Goal: Task Accomplishment & Management: Use online tool/utility

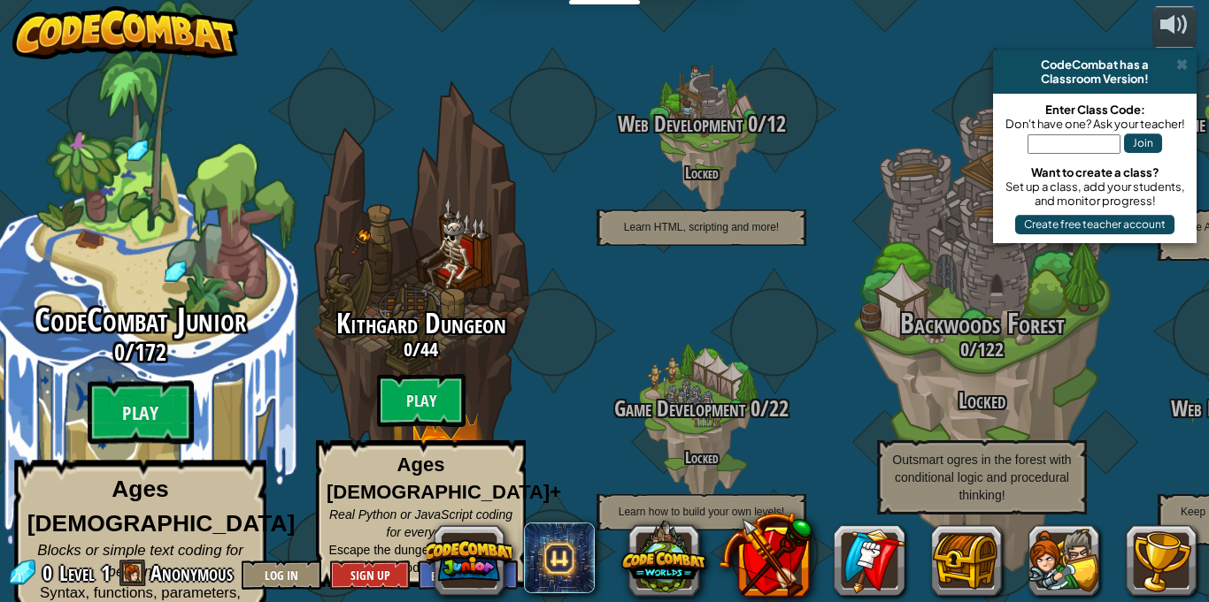
click at [136, 363] on div "CodeCombat Junior 0 / 172 Play Ages [DEMOGRAPHIC_DATA] Blocks or simple text co…" at bounding box center [140, 470] width 336 height 335
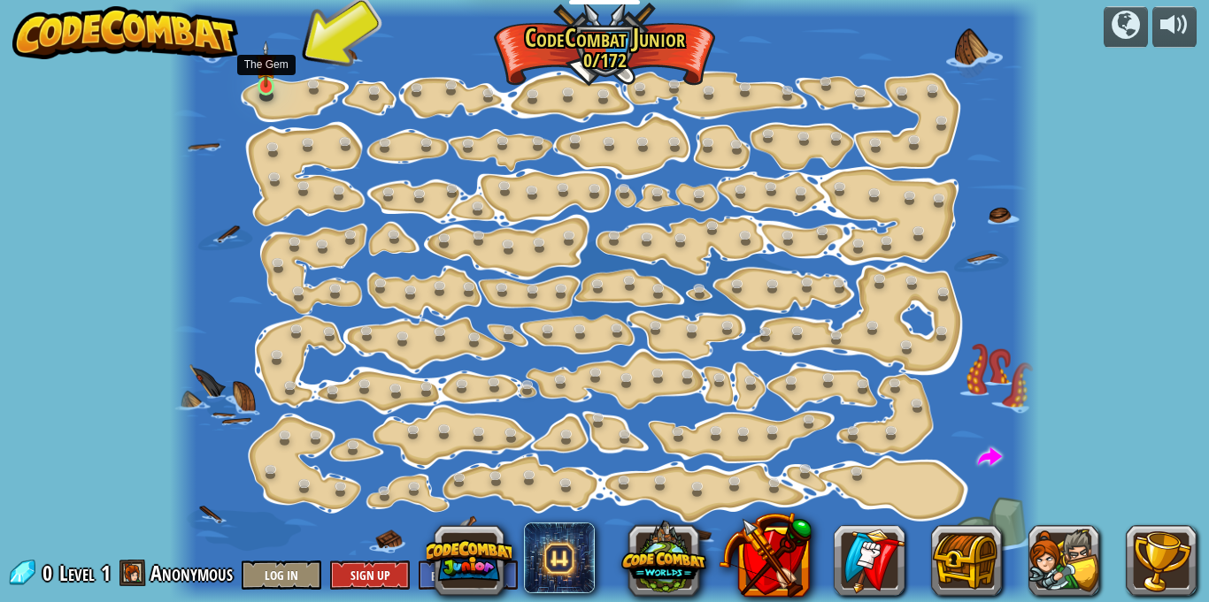
click at [268, 79] on img at bounding box center [266, 64] width 20 height 47
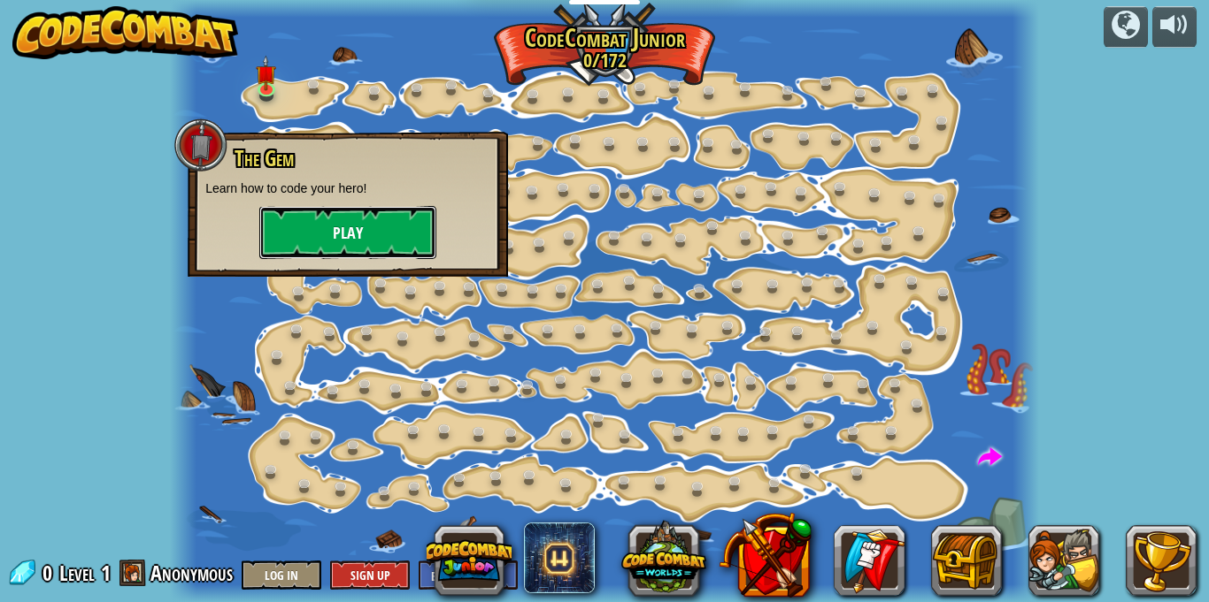
click at [375, 248] on button "Play" at bounding box center [347, 232] width 177 height 53
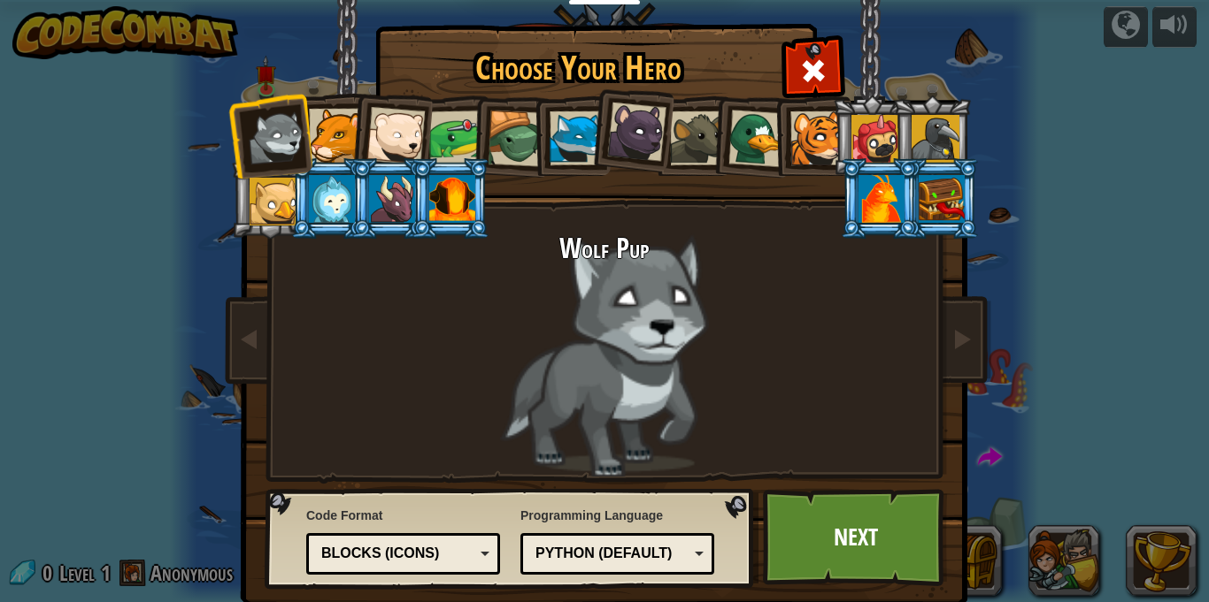
click at [863, 118] on div at bounding box center [875, 139] width 48 height 48
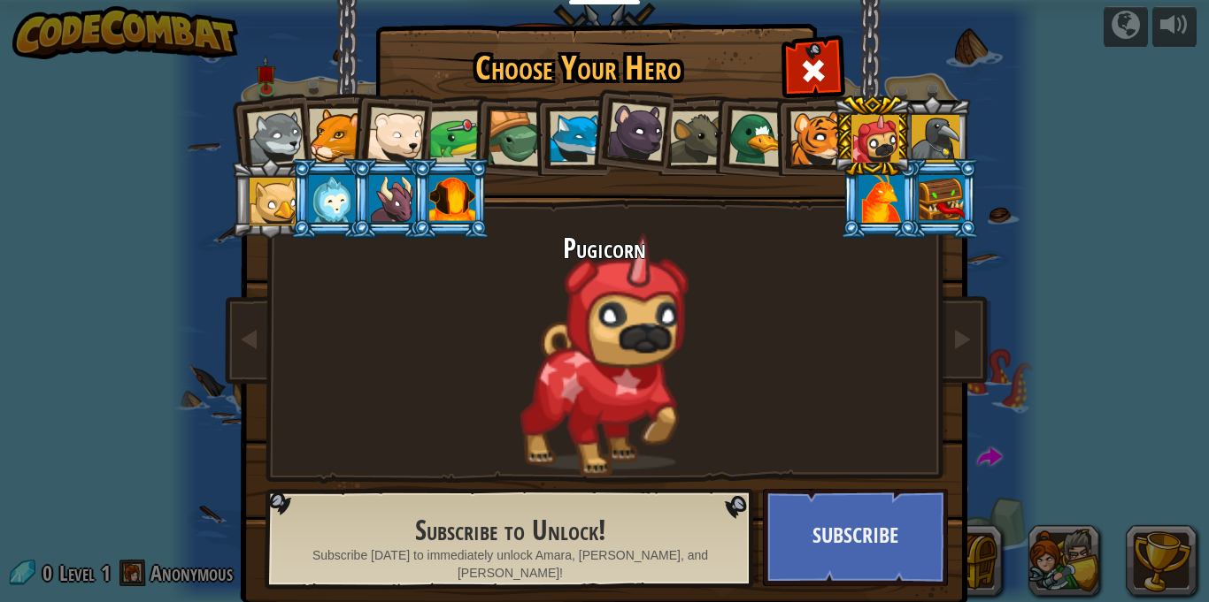
click at [935, 129] on div at bounding box center [935, 139] width 48 height 48
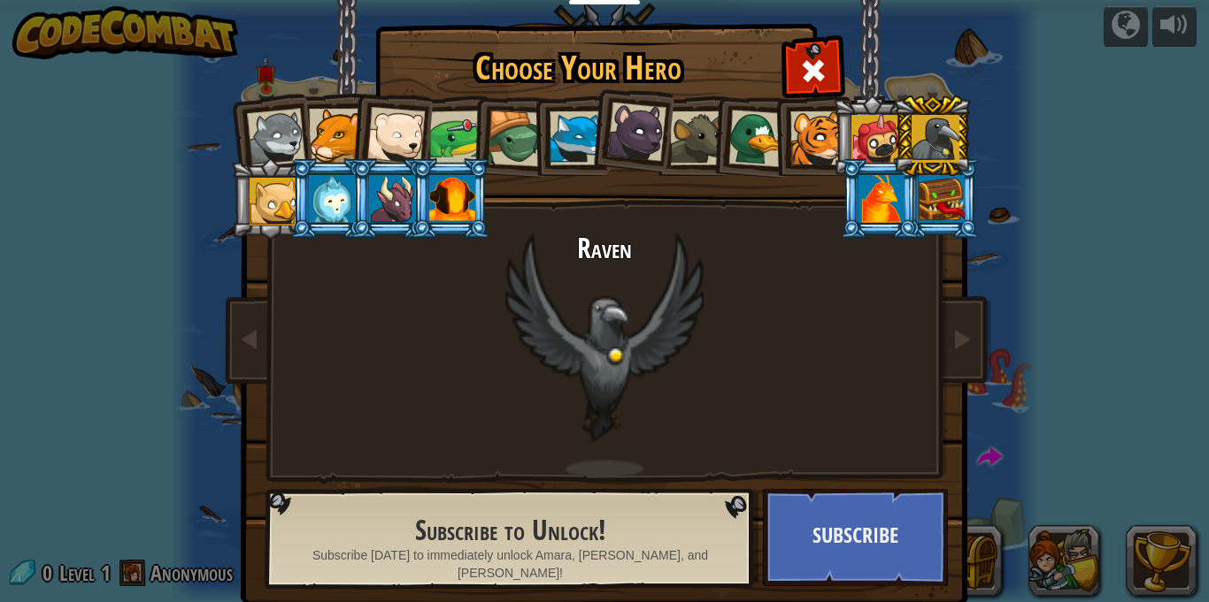
click at [268, 105] on li at bounding box center [269, 135] width 87 height 87
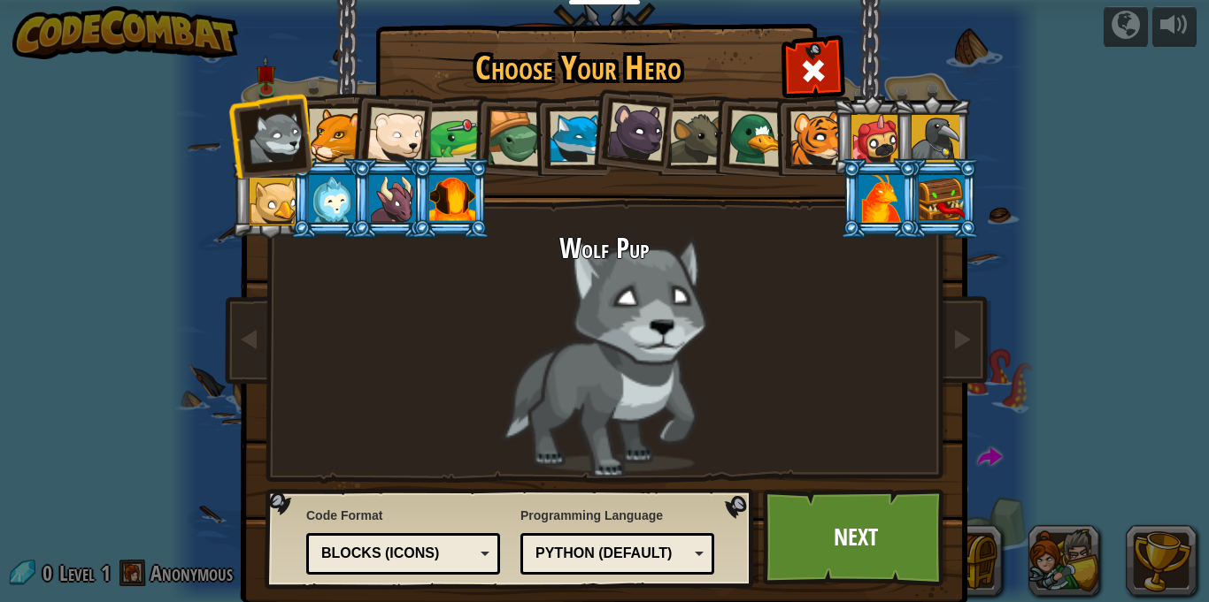
click at [354, 213] on li at bounding box center [390, 198] width 80 height 81
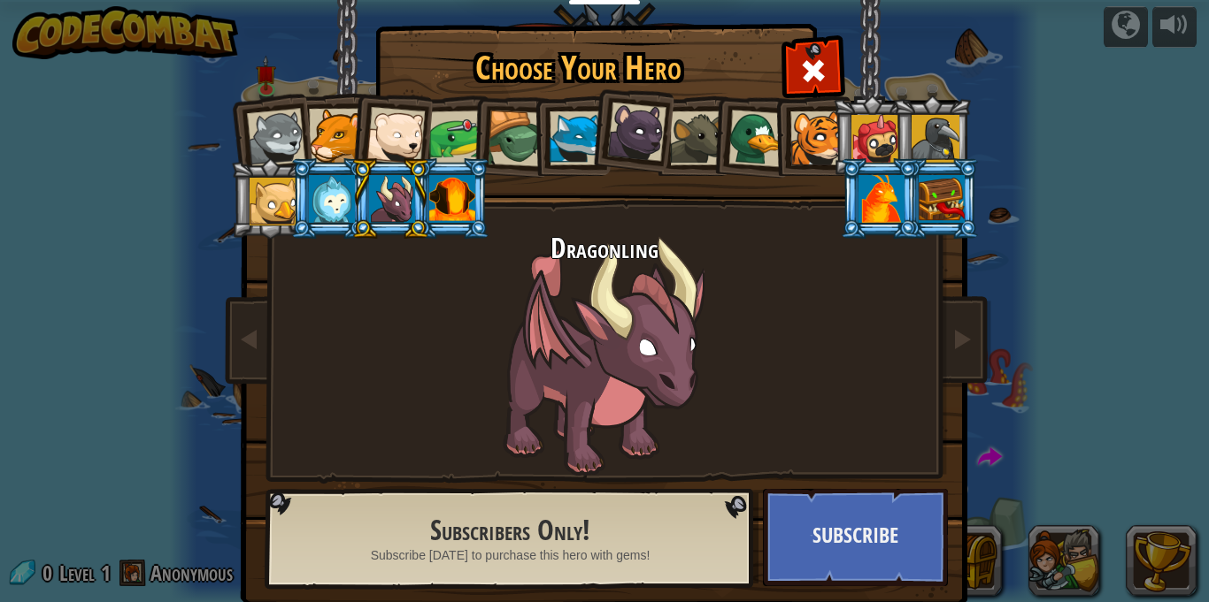
click at [242, 114] on li at bounding box center [269, 135] width 87 height 87
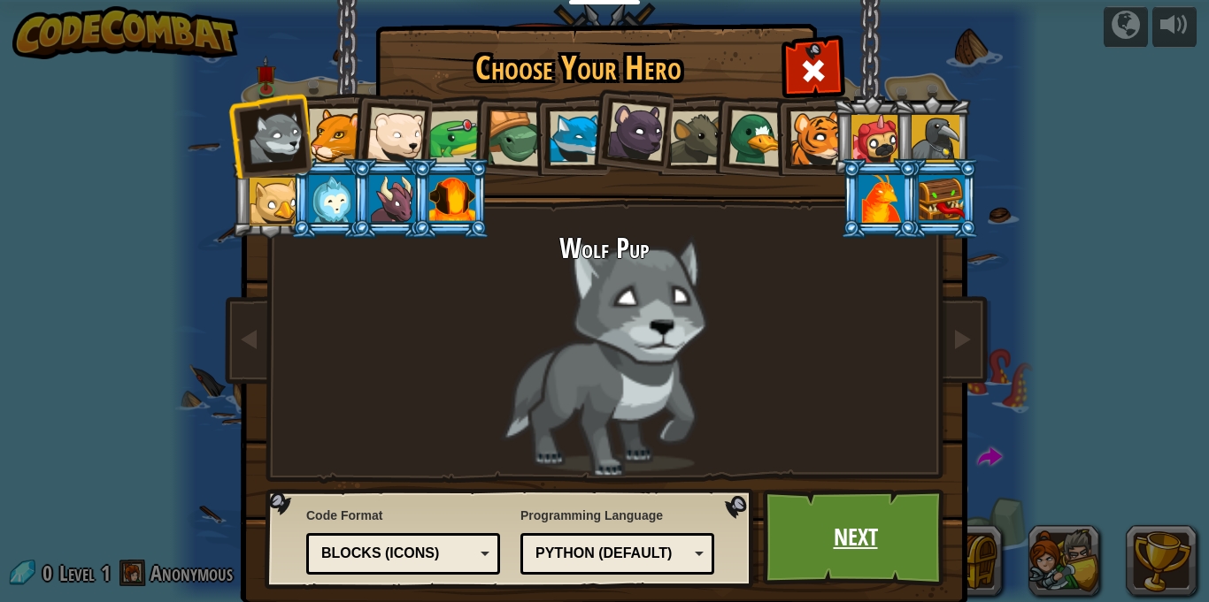
click at [814, 540] on link "Next" at bounding box center [855, 537] width 185 height 97
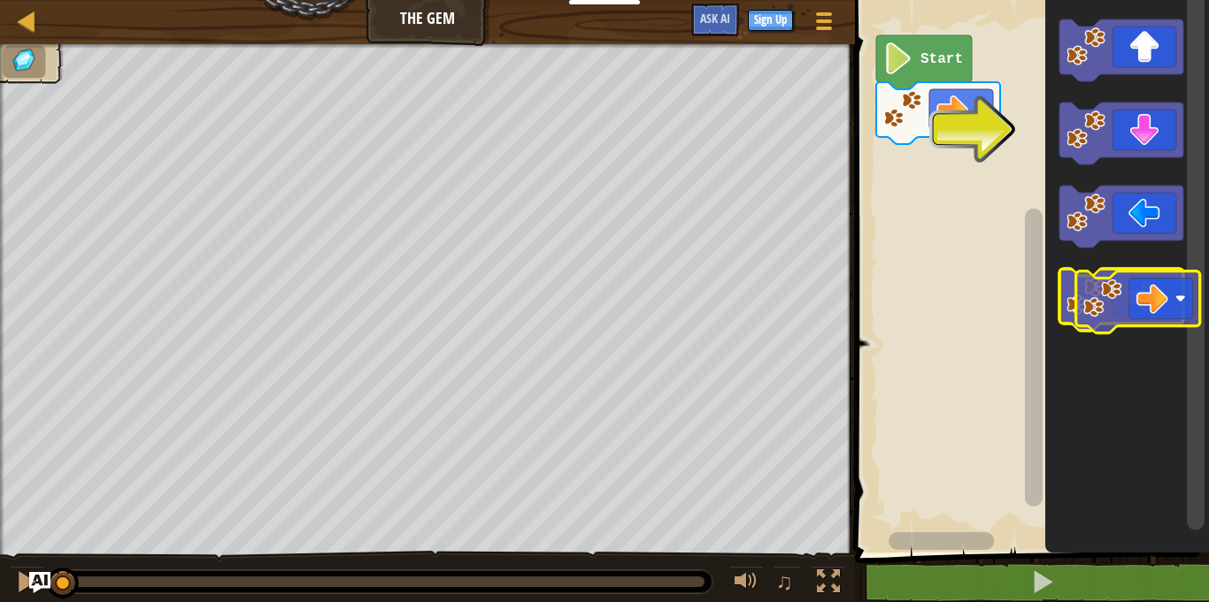
click at [1155, 311] on icon "Blockly Workspace" at bounding box center [1121, 300] width 124 height 62
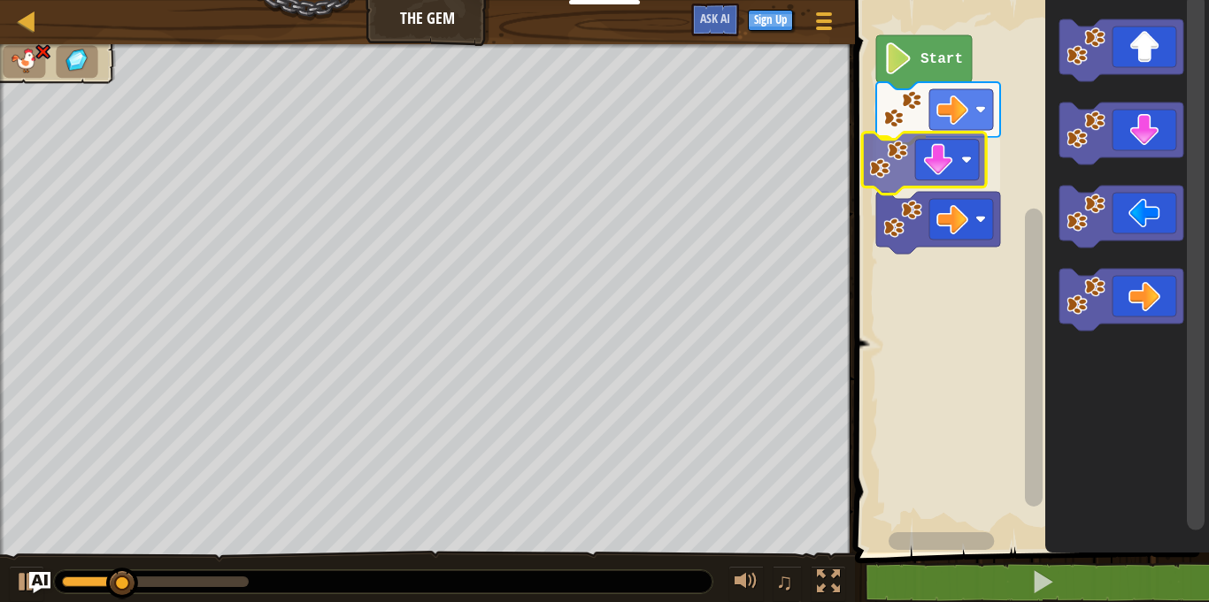
click at [945, 159] on div "Start" at bounding box center [1028, 272] width 359 height 562
